Goal: Navigation & Orientation: Find specific page/section

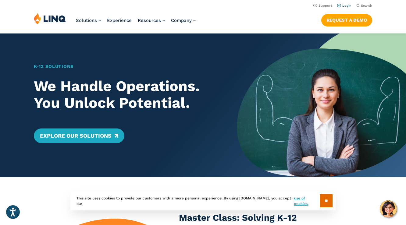
click at [349, 5] on link "Login" at bounding box center [344, 6] width 14 height 4
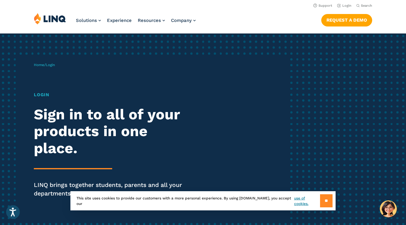
click at [328, 202] on input "**" at bounding box center [326, 200] width 12 height 13
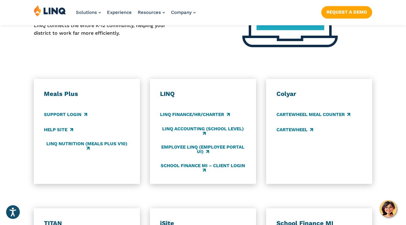
scroll to position [300, 0]
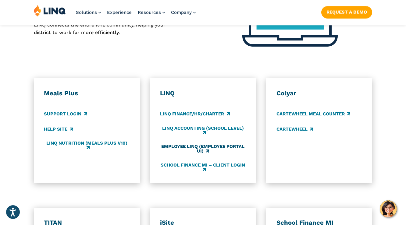
click at [178, 144] on link "Employee LINQ (Employee Portal UI)" at bounding box center [203, 149] width 86 height 10
click at [71, 117] on link "Support Login" at bounding box center [65, 114] width 43 height 7
click at [202, 128] on link "LINQ Accounting (school level)" at bounding box center [203, 131] width 86 height 10
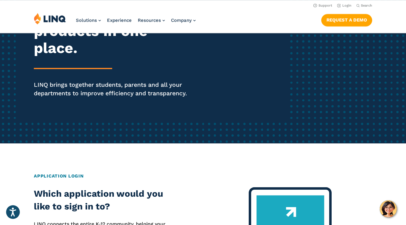
scroll to position [0, 0]
